Goal: Communication & Community: Connect with others

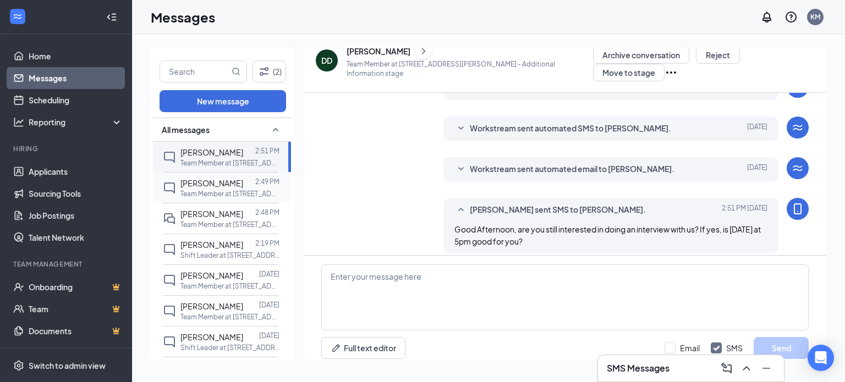
scroll to position [185, 0]
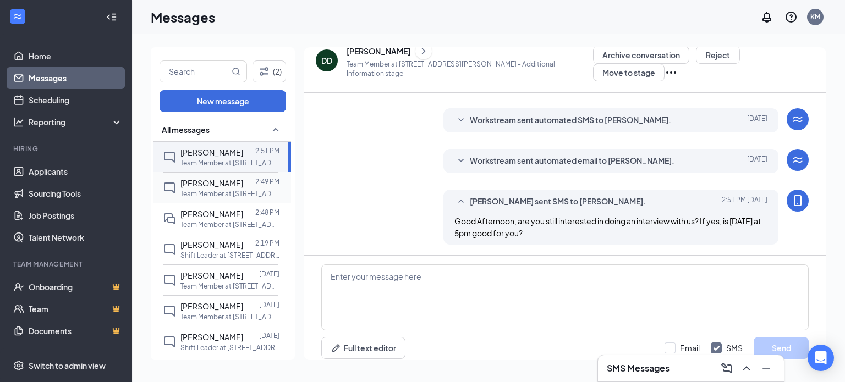
click at [222, 188] on div "[PERSON_NAME]" at bounding box center [211, 183] width 63 height 12
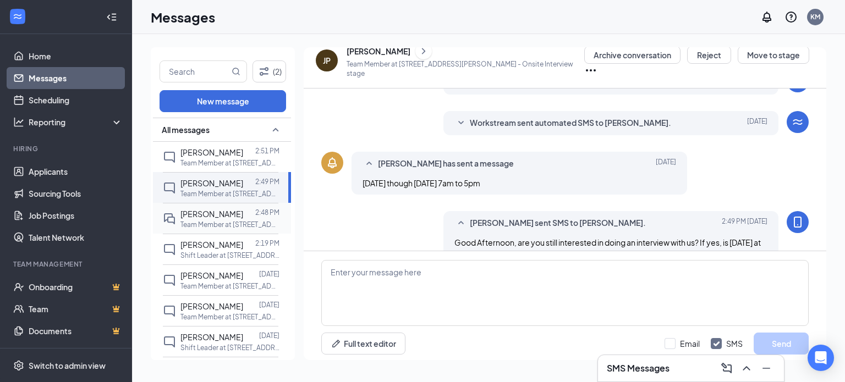
scroll to position [271, 0]
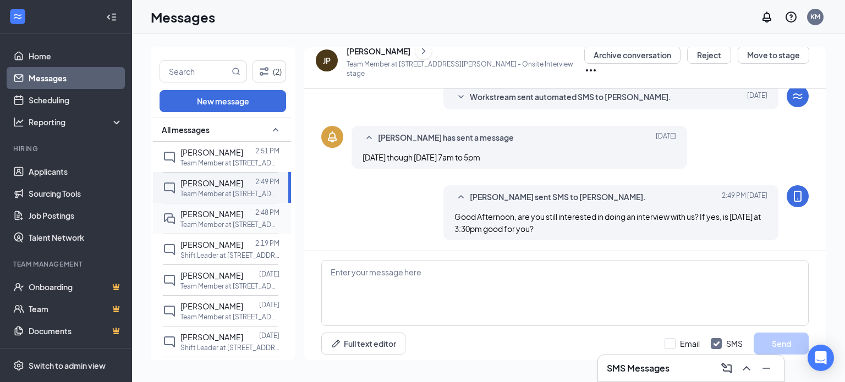
click at [215, 223] on p "Team Member at [STREET_ADDRESS][PERSON_NAME]" at bounding box center [229, 224] width 99 height 9
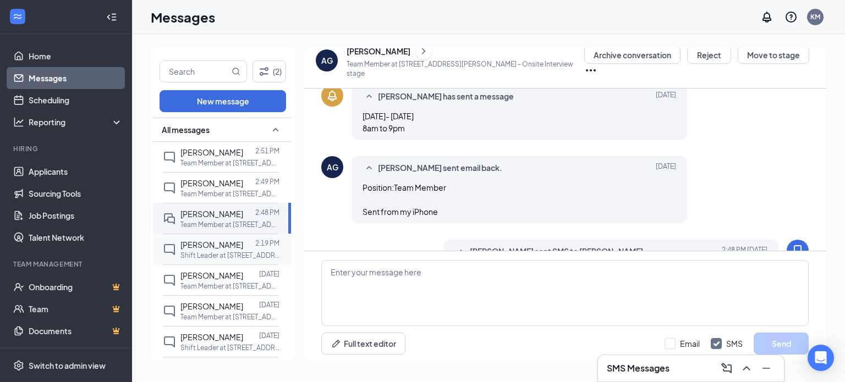
scroll to position [334, 0]
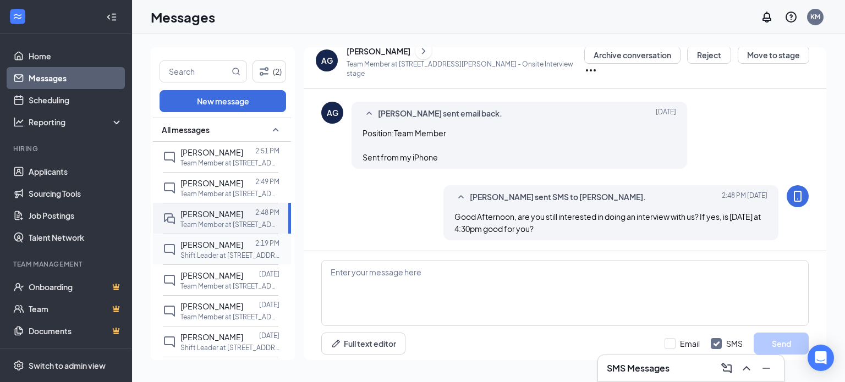
click at [215, 250] on div "[PERSON_NAME]" at bounding box center [211, 245] width 63 height 12
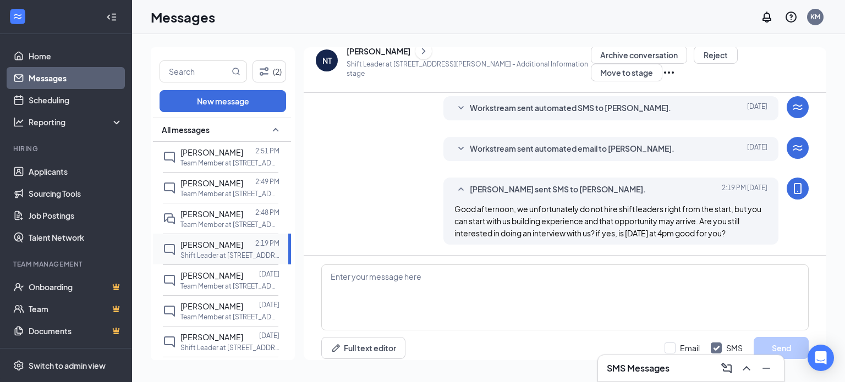
scroll to position [209, 0]
click at [202, 216] on span "[PERSON_NAME]" at bounding box center [211, 214] width 63 height 10
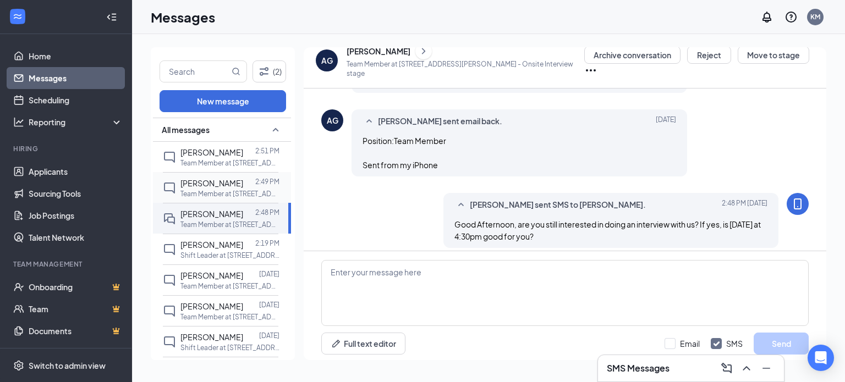
scroll to position [334, 0]
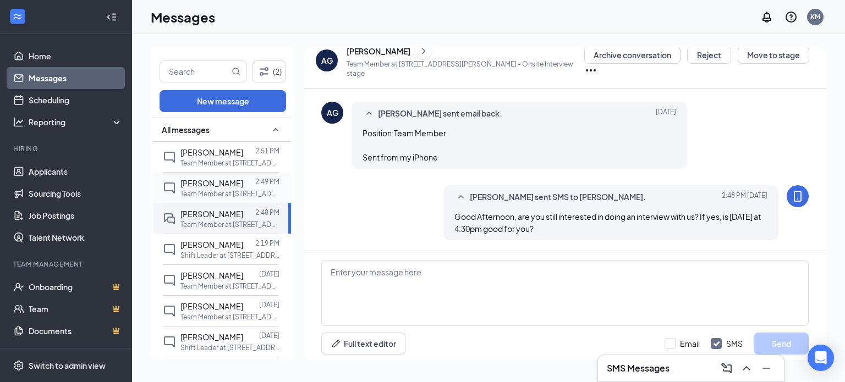
click at [215, 190] on p "Team Member at [STREET_ADDRESS][PERSON_NAME]" at bounding box center [229, 193] width 99 height 9
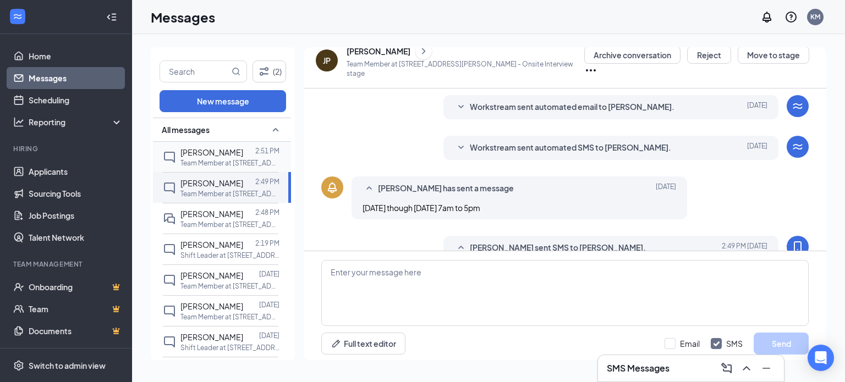
scroll to position [271, 0]
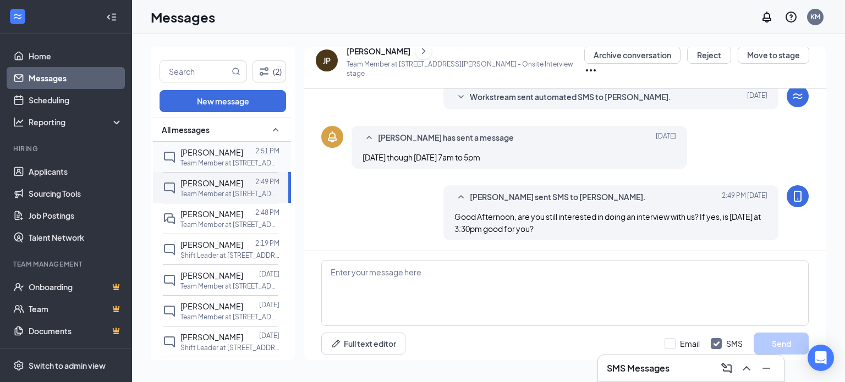
click at [243, 146] on div at bounding box center [249, 152] width 12 height 12
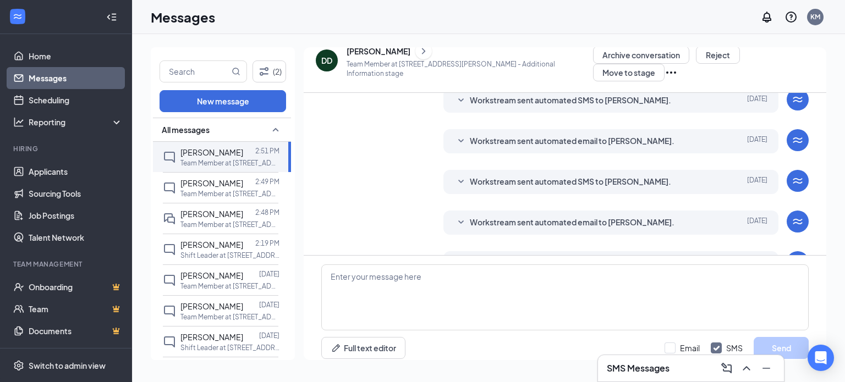
scroll to position [185, 0]
